Goal: Information Seeking & Learning: Check status

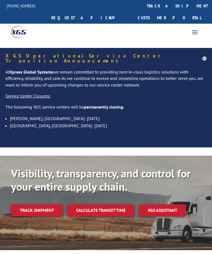
click at [143, 6] on link "track a shipment" at bounding box center [177, 6] width 69 height 12
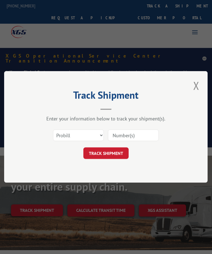
click at [125, 137] on input at bounding box center [133, 136] width 51 height 12
type input "P"
click at [130, 135] on input at bounding box center [133, 136] width 51 height 12
paste input "214680"
type input "214680"
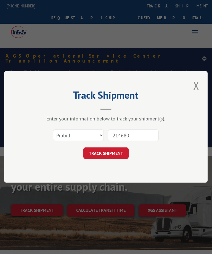
click at [120, 154] on button "TRACK SHIPMENT" at bounding box center [105, 154] width 45 height 12
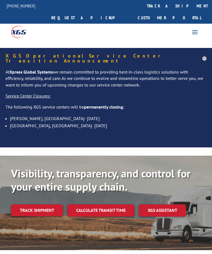
click at [143, 4] on link "track a shipment" at bounding box center [177, 6] width 69 height 12
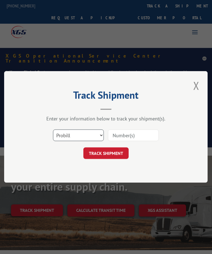
click at [91, 136] on select "Select category... Probill BOL PO" at bounding box center [78, 136] width 51 height 12
select select "bol"
click at [125, 135] on input at bounding box center [133, 136] width 51 height 12
click at [130, 135] on input at bounding box center [133, 136] width 51 height 12
paste input "214680"
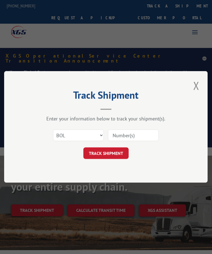
type input "214680"
click at [118, 153] on button "TRACK SHIPMENT" at bounding box center [105, 154] width 45 height 12
